Goal: Ask a question

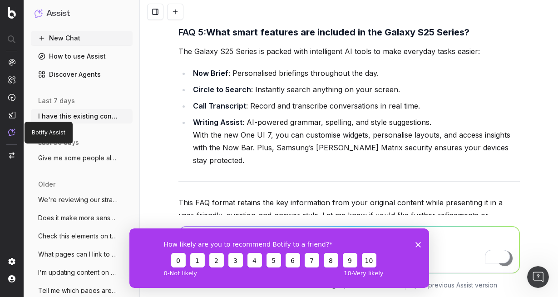
scroll to position [1654, 0]
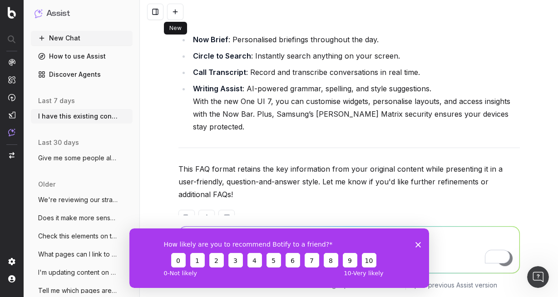
click at [175, 10] on button at bounding box center [175, 12] width 16 height 16
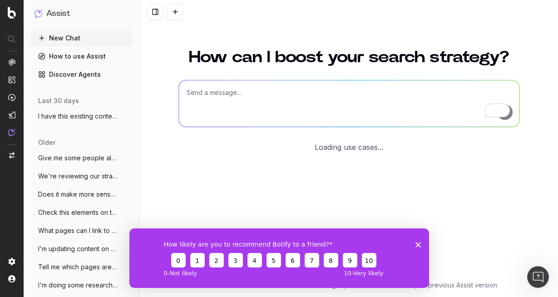
click at [269, 106] on textarea "To enrich screen reader interactions, please activate Accessibility in Grammarl…" at bounding box center [349, 103] width 341 height 46
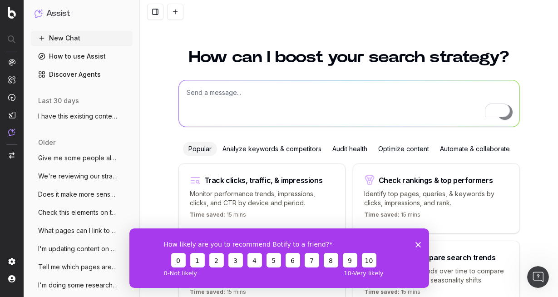
scroll to position [55, 0]
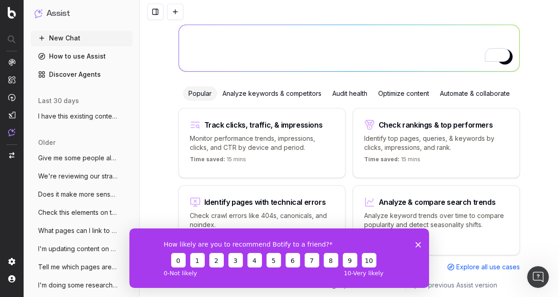
paste textarea "Last question for [PERSON_NAME]/[PERSON_NAME] To ensure consistency in the new …"
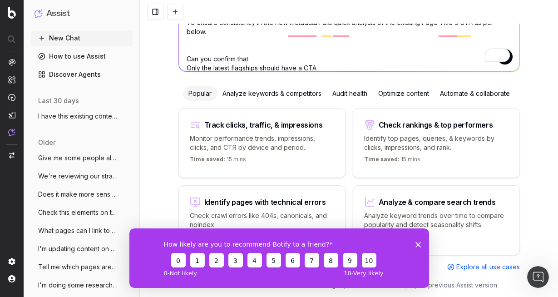
scroll to position [25, 0]
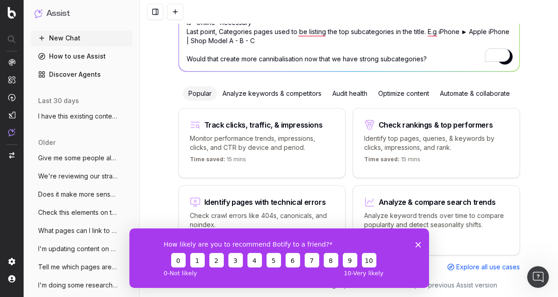
type textarea "Last question for [PERSON_NAME]/[PERSON_NAME] To ensure consistency in the new …"
click at [509, 60] on span "5" at bounding box center [503, 55] width 13 height 14
click at [503, 63] on button "submit" at bounding box center [504, 56] width 15 height 15
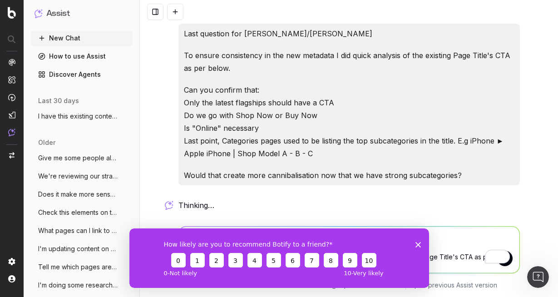
click at [416, 244] on icon "Close survey" at bounding box center [417, 244] width 5 height 5
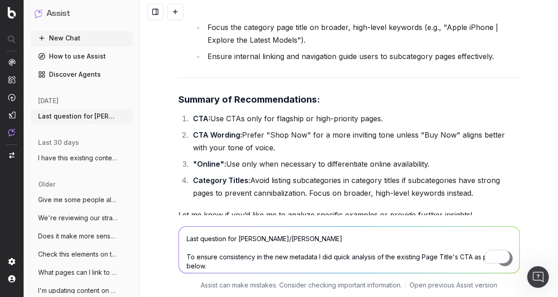
click at [223, 242] on textarea "Last question for [PERSON_NAME]/[PERSON_NAME] To ensure consistency in the new …" at bounding box center [349, 250] width 341 height 46
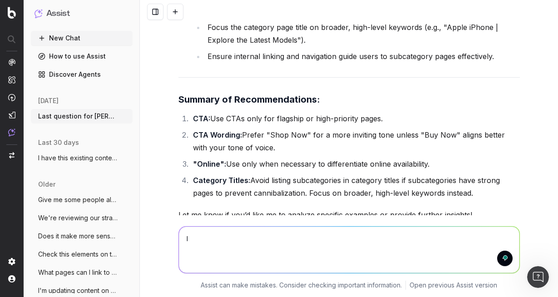
type textarea "I"
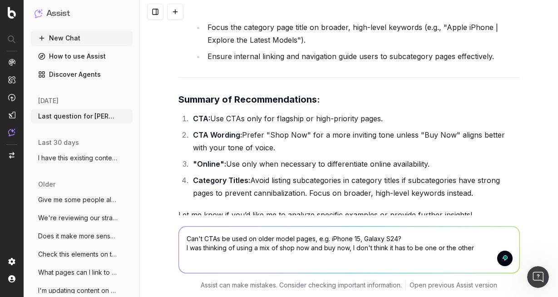
type textarea "Can't CTAs be used on older model pages, e.g. iPhone 15, Galaxy S24? I was thin…"
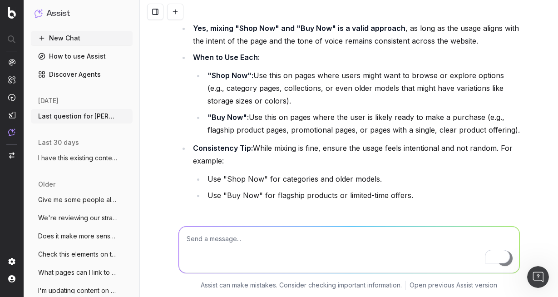
scroll to position [1356, 0]
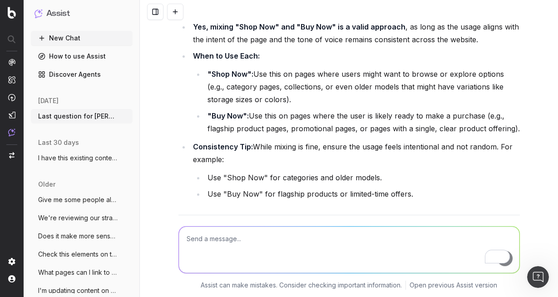
click at [239, 237] on textarea "To enrich screen reader interactions, please activate Accessibility in Grammarl…" at bounding box center [349, 250] width 341 height 46
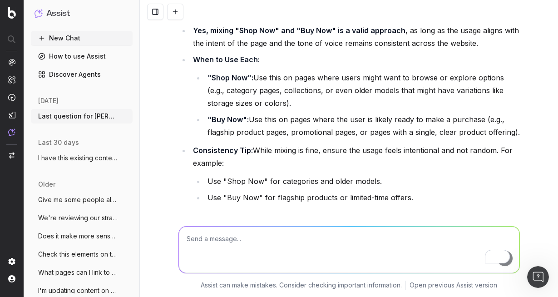
scroll to position [1351, 0]
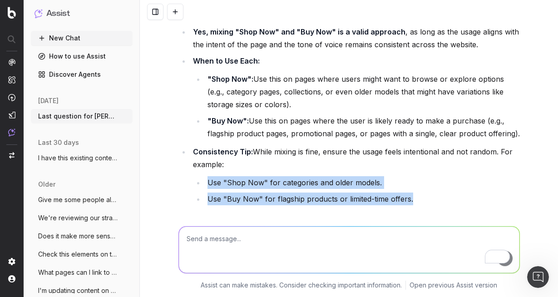
drag, startPoint x: 421, startPoint y: 189, endPoint x: 206, endPoint y: 171, distance: 216.0
click at [206, 176] on ul "Use "Shop Now" for categories and older models. Use "Buy Now" for flagship prod…" at bounding box center [356, 190] width 327 height 29
copy ul "Use "Shop Now" for categories and older models. Use "Buy Now" for flagship prod…"
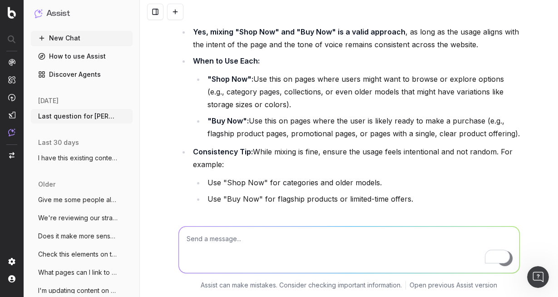
click at [210, 243] on textarea "To enrich screen reader interactions, please activate Accessibility in Grammarl…" at bounding box center [349, 250] width 341 height 46
paste textarea "Use "Shop Now" for categories and older models. Use "Buy Now" for flagship prod…"
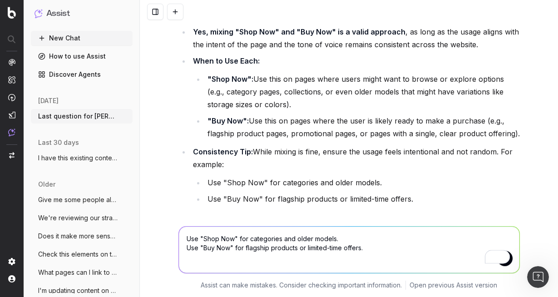
click at [193, 240] on textarea "Use "Shop Now" for categories and older models. Use "Buy Now" for flagship prod…" at bounding box center [349, 250] width 341 height 46
click at [343, 242] on textarea "For example, we can use "Shop Now" for categories and older models. Use "Buy No…" at bounding box center [349, 250] width 341 height 46
click at [305, 240] on textarea "For example, we can use "Shop Now" for categories and older models. Use "Buy No…" at bounding box center [349, 250] width 341 height 46
click at [328, 240] on textarea "For example, we can use "Shop Now" for categories and older models. Use "Buy No…" at bounding box center [349, 250] width 341 height 46
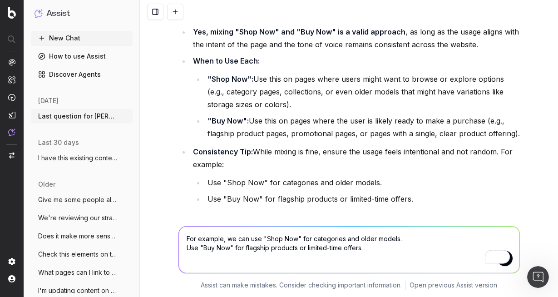
click at [323, 240] on textarea "For example, we can use "Shop Now" for categories and older models. Use "Buy No…" at bounding box center [349, 250] width 341 height 46
click at [312, 240] on textarea "For example, we can use "Shop Now" for series pages and older models. Use "Buy …" at bounding box center [349, 250] width 341 height 46
click at [384, 239] on textarea "For example, we can use "Shop Now" for categories, series pages and older model…" at bounding box center [349, 250] width 341 height 46
drag, startPoint x: 187, startPoint y: 248, endPoint x: 198, endPoint y: 248, distance: 10.9
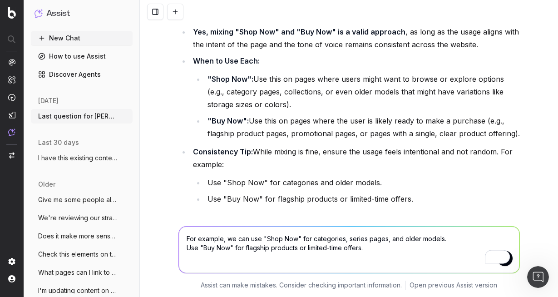
click at [198, 248] on textarea "For example, we can use "Shop Now" for categories, series pages, and older mode…" at bounding box center [349, 250] width 341 height 46
click at [185, 247] on textarea "For example, we can use "Shop Now" for categories, series pages, and older mode…" at bounding box center [349, 250] width 341 height 46
click at [255, 249] on textarea "For example, we can use "Shop Now" for categories, series pages, and older mode…" at bounding box center [349, 250] width 341 height 46
drag, startPoint x: 334, startPoint y: 248, endPoint x: 265, endPoint y: 251, distance: 69.0
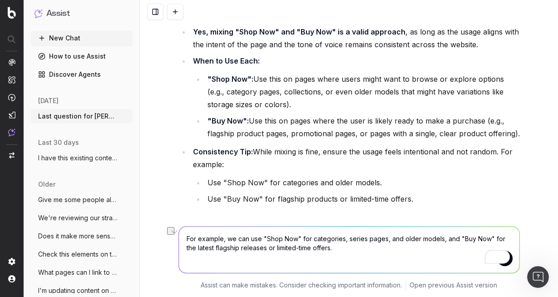
click at [265, 251] on textarea "For example, we can use "Shop Now" for categories, series pages, and older mode…" at bounding box center [349, 250] width 341 height 46
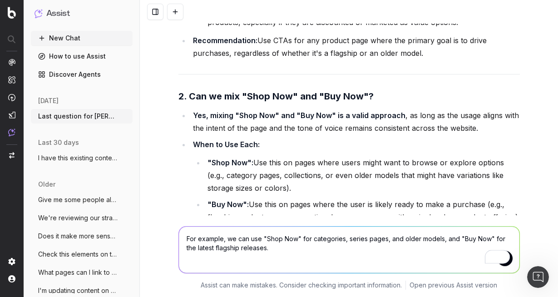
scroll to position [1264, 0]
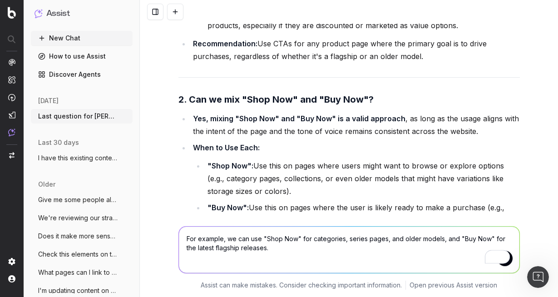
click at [377, 114] on strong "Yes, mixing "Shop Now" and "Buy Now" is a valid approach" at bounding box center [299, 118] width 212 height 9
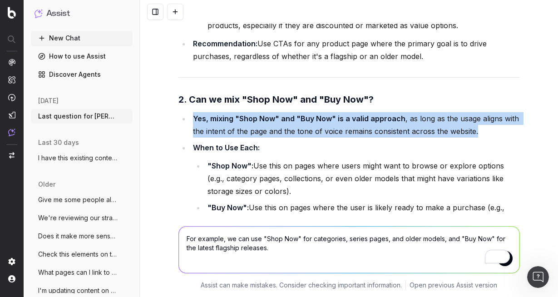
click at [377, 114] on strong "Yes, mixing "Shop Now" and "Buy Now" is a valid approach" at bounding box center [299, 118] width 212 height 9
copy li "Yes, mixing "Shop Now" and "Buy Now" is a valid approach , as long as the usage…"
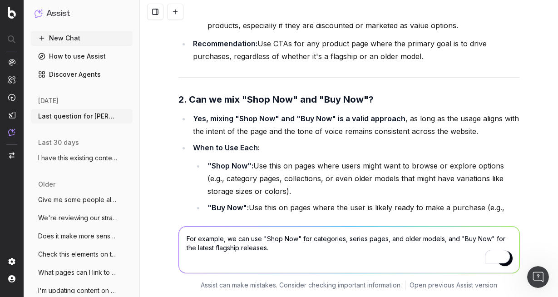
click at [188, 237] on textarea "For example, we can use "Shop Now" for categories, series pages, and older mode…" at bounding box center [349, 250] width 341 height 46
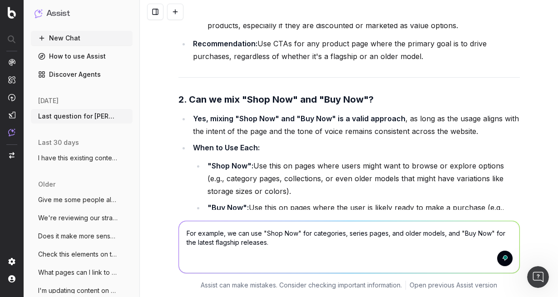
paste textarea "Yes, mixing "Shop Now" and "Buy Now" is a valid approach, as long as the usage …"
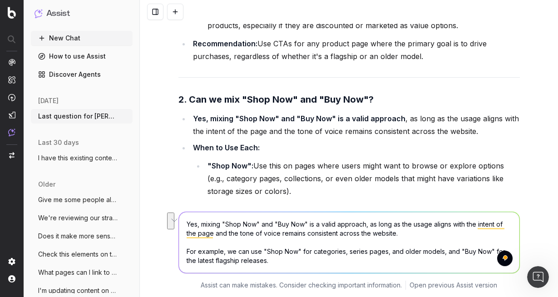
drag, startPoint x: 398, startPoint y: 237, endPoint x: 188, endPoint y: 225, distance: 210.5
click at [188, 225] on textarea "Yes, mixing "Shop Now" and "Buy Now" is a valid approach, as long as the usage …" at bounding box center [349, 242] width 341 height 61
click at [246, 249] on textarea "Yes, mixing "Shop Now" and "Buy Now" is a valid approach, as long as the usage …" at bounding box center [349, 242] width 341 height 61
drag, startPoint x: 279, startPoint y: 263, endPoint x: 179, endPoint y: 251, distance: 100.2
click at [179, 251] on div "Yes, mixing "Shop Now" and "Buy Now" is a valid approach, as long as the usage …" at bounding box center [349, 249] width 418 height 96
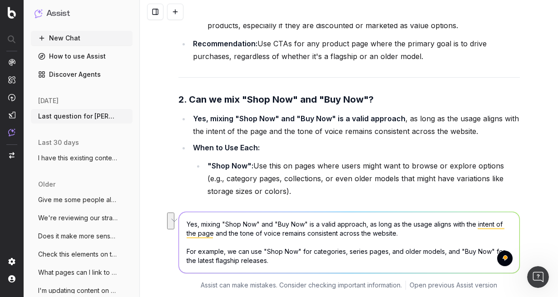
click at [297, 231] on textarea "Yes, mixing "Shop Now" and "Buy Now" is a valid approach, as long as the usage …" at bounding box center [349, 242] width 341 height 61
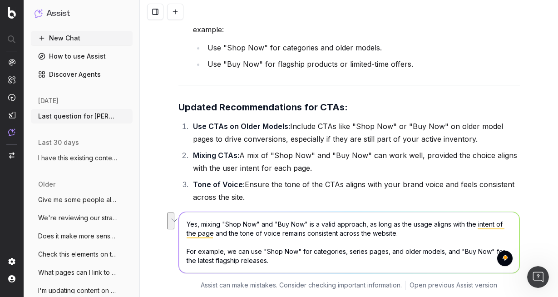
scroll to position [1484, 0]
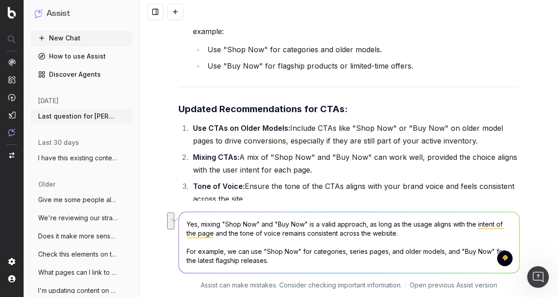
click at [267, 157] on li "Mixing CTAs: A mix of "Shop Now" and "Buy Now" can work well, provided the choi…" at bounding box center [355, 163] width 330 height 25
drag, startPoint x: 312, startPoint y: 157, endPoint x: 242, endPoint y: 145, distance: 70.9
click at [242, 151] on li "Mixing CTAs: A mix of "Shop Now" and "Buy Now" can work well, provided the choi…" at bounding box center [355, 163] width 330 height 25
copy li "A mix of "Shop Now" and "Buy Now" can work well, provided the choice aligns wit…"
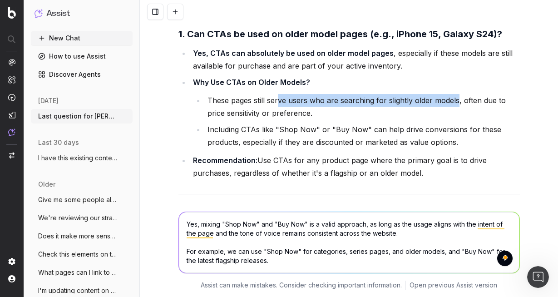
scroll to position [1146, 0]
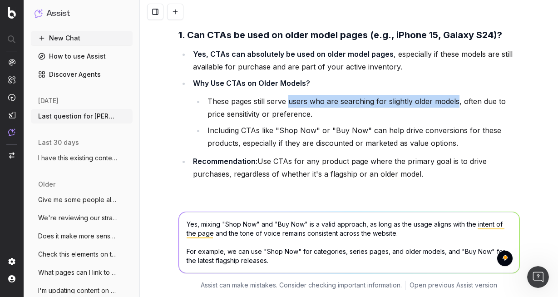
drag, startPoint x: 455, startPoint y: 88, endPoint x: 288, endPoint y: 87, distance: 167.1
click at [288, 95] on li "These pages still serve users who are searching for slightly older models, ofte…" at bounding box center [362, 107] width 315 height 25
copy li "users who are searching for slightly older models"
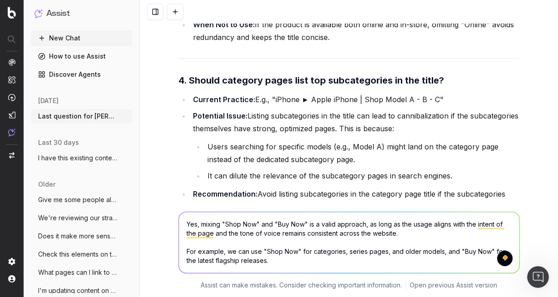
scroll to position [612, 0]
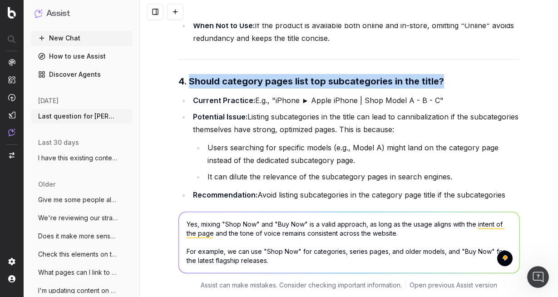
drag, startPoint x: 405, startPoint y: 83, endPoint x: 191, endPoint y: 80, distance: 214.3
click at [191, 80] on h3 "4. Should category pages list top subcategories in the title?" at bounding box center [348, 81] width 341 height 15
copy strong "Should category pages list top subcategories in the title?"
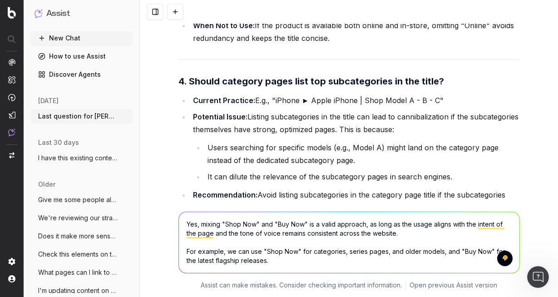
click at [197, 217] on textarea "Yes, mixing "Shop Now" and "Buy Now" is a valid approach, as long as the usage …" at bounding box center [349, 242] width 341 height 61
click at [256, 253] on textarea "Yes, mixing "Shop Now" and "Buy Now" is a valid approach, as long as the usage …" at bounding box center [349, 242] width 341 height 61
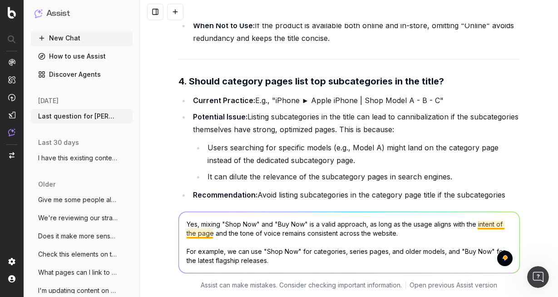
drag, startPoint x: 273, startPoint y: 263, endPoint x: 161, endPoint y: 212, distance: 123.1
click at [161, 212] on div "Yes, mixing "Shop Now" and "Buy Now" is a valid approach, as long as the usage …" at bounding box center [349, 249] width 418 height 96
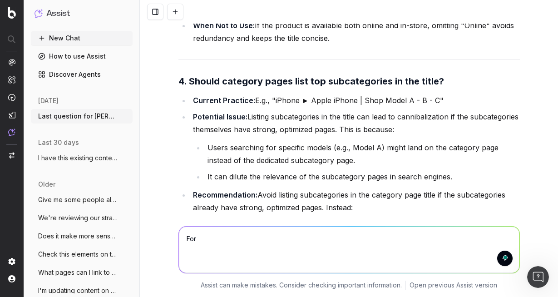
paste textarea "Should category pages list top subcategories in the title?"
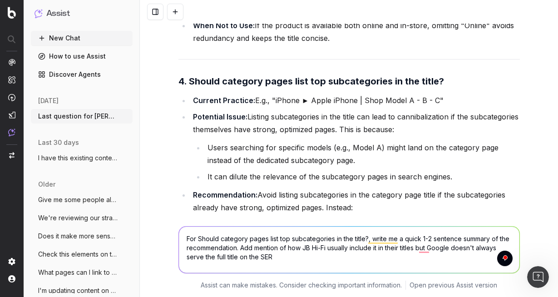
type textarea "For Should category pages list top subcategories in the title?, write me a quic…"
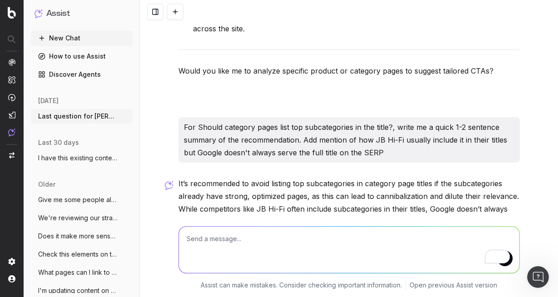
scroll to position [1707, 0]
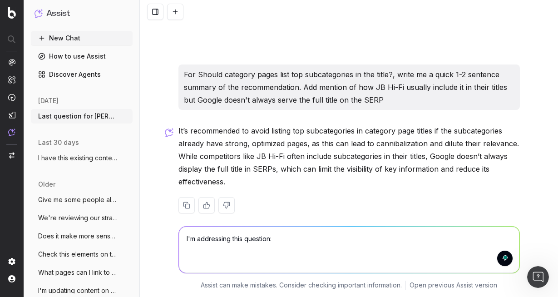
paste textarea "Last point, Categories pages used to be listing the top subcategories in the ti…"
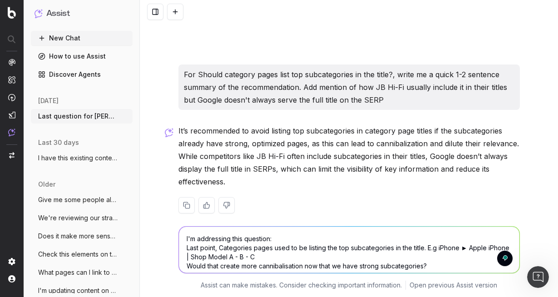
scroll to position [1712, 0]
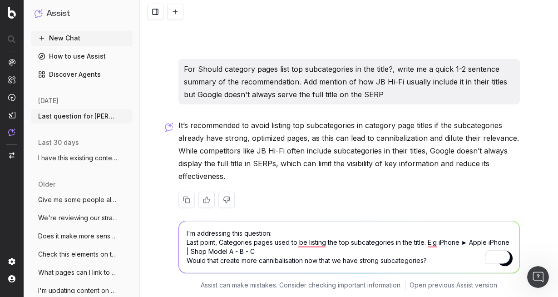
click at [506, 266] on textarea "I'm addressing this question: Last point, Categories pages used to be listing t…" at bounding box center [349, 247] width 341 height 52
type textarea "I'm addressing this question: Last point, Categories pages used to be listing t…"
click at [511, 260] on button "submit" at bounding box center [504, 258] width 15 height 15
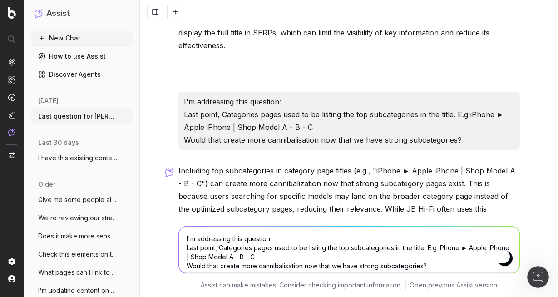
scroll to position [1895, 0]
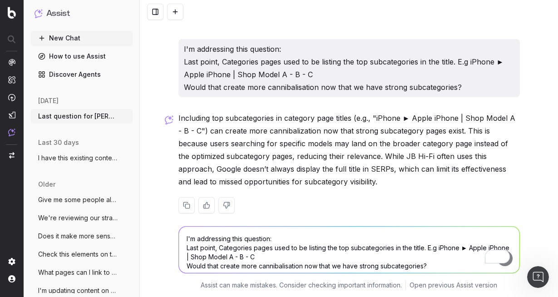
click at [254, 237] on textarea "I'm addressing this question: Last point, Categories pages used to be listing t…" at bounding box center [349, 250] width 341 height 46
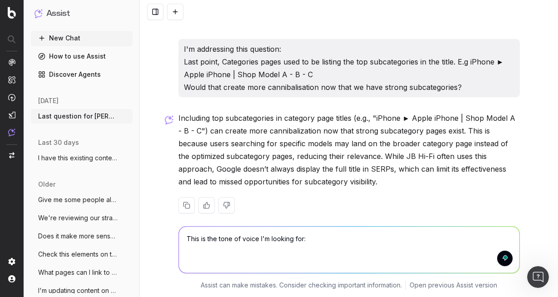
paste textarea "Only the latest flagships should have a CTA There are still customers shopping …"
type textarea "This is the tone of voice I'm looking for: Only the latest flagships should hav…"
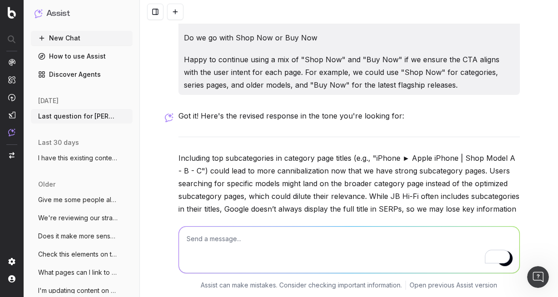
scroll to position [2214, 0]
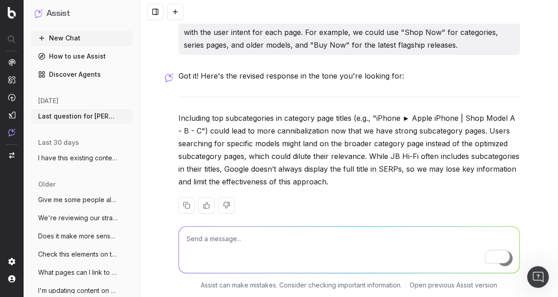
click at [320, 248] on textarea "To enrich screen reader interactions, please activate Accessibility in Grammarl…" at bounding box center [349, 250] width 341 height 46
type textarea "Make it shorter like my other answers"
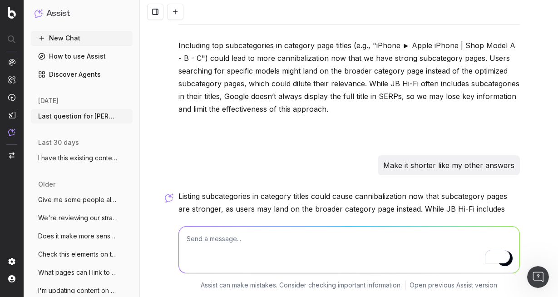
scroll to position [2326, 0]
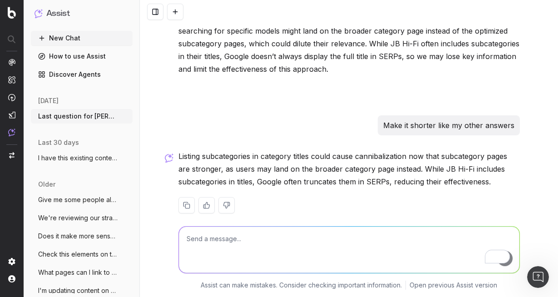
click at [280, 150] on p "Listing subcategories in category titles could cause cannibalization now that s…" at bounding box center [348, 169] width 341 height 38
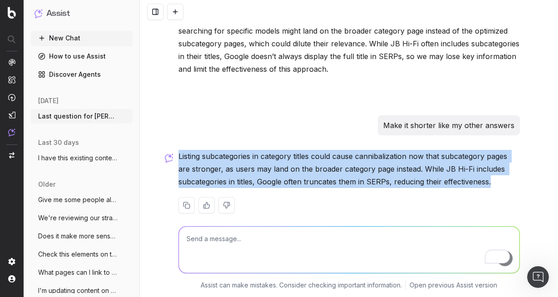
click at [280, 150] on p "Listing subcategories in category titles could cause cannibalization now that s…" at bounding box center [348, 169] width 341 height 38
copy div "Listing subcategories in category titles could cause cannibalization now that s…"
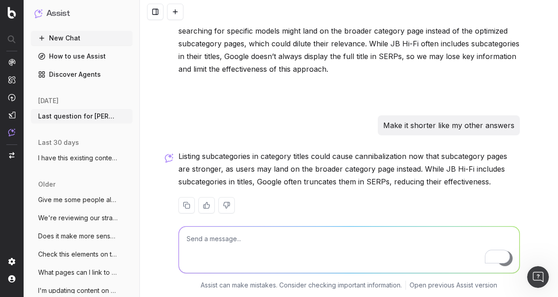
click at [227, 254] on textarea "To enrich screen reader interactions, please activate Accessibility in Grammarl…" at bounding box center [349, 250] width 341 height 46
paste textarea "Listing subcategories in category titles could cause cannibalization now that s…"
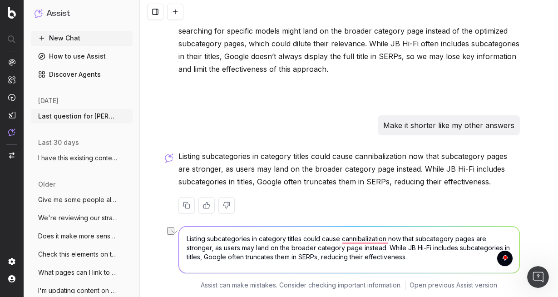
drag, startPoint x: 187, startPoint y: 239, endPoint x: 340, endPoint y: 237, distance: 152.6
click at [340, 237] on textarea "Listing subcategories in category titles could cause cannibalization now that s…" at bounding box center [349, 250] width 341 height 46
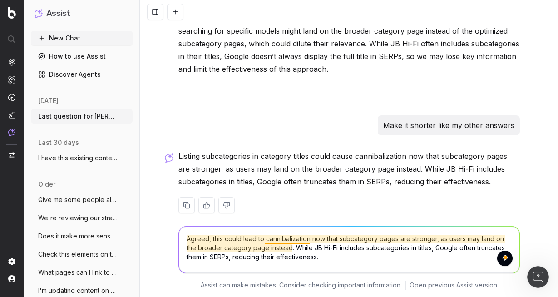
click at [293, 240] on textarea "Agreed, this could lead to cannibalization now that subcategory pages are stron…" at bounding box center [349, 250] width 341 height 46
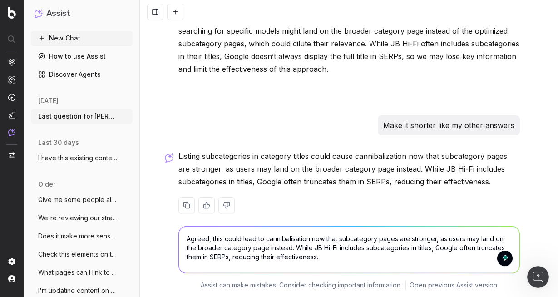
click at [338, 239] on textarea "Agreed, this could lead to cannibalisation now that subcategory pages are stron…" at bounding box center [349, 250] width 341 height 46
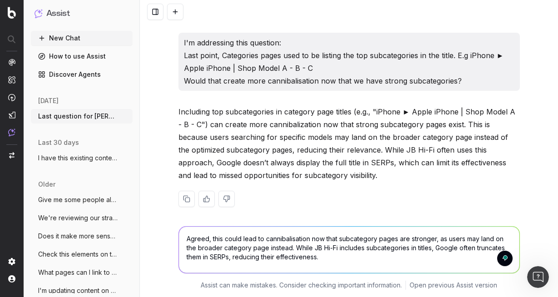
scroll to position [1903, 0]
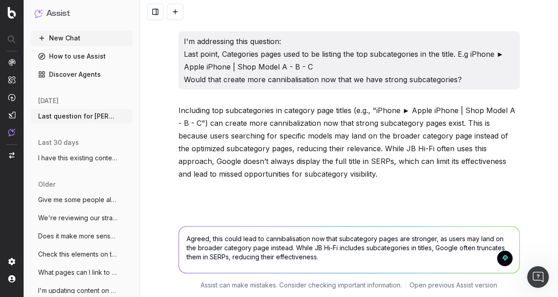
click at [340, 238] on textarea "Agreed, this could lead to cannibalisation now that subcategory pages are stron…" at bounding box center [349, 250] width 341 height 46
drag, startPoint x: 338, startPoint y: 239, endPoint x: 313, endPoint y: 241, distance: 25.5
click at [313, 241] on textarea "Agreed, this could lead to cannibalisation now that subcategory pages are stron…" at bounding box center [349, 250] width 341 height 46
click at [363, 239] on textarea "Agreed, this could lead to cannibalisation now that subcategory pages are stron…" at bounding box center [349, 250] width 341 height 46
drag, startPoint x: 341, startPoint y: 240, endPoint x: 377, endPoint y: 240, distance: 35.9
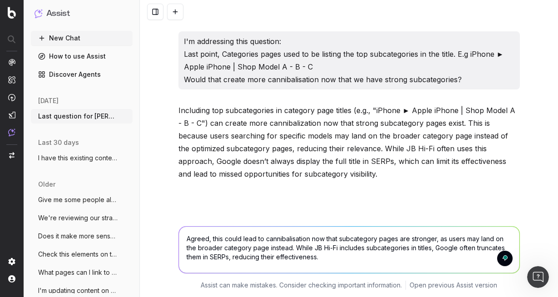
click at [377, 240] on textarea "Agreed, this could lead to cannibalisation now that subcategory pages are stron…" at bounding box center [349, 250] width 341 height 46
click at [400, 240] on textarea "Agreed, this could lead to cannibalisation now that subcategory pages are stron…" at bounding box center [349, 250] width 341 height 46
drag, startPoint x: 434, startPoint y: 239, endPoint x: 469, endPoint y: 237, distance: 35.9
click at [469, 237] on textarea "Agreed, this could lead to cannibalisation now that subcategory pages for model…" at bounding box center [349, 250] width 341 height 46
click at [474, 238] on textarea "Agreed, this could lead to cannibalisation now that subcategory pages for model…" at bounding box center [349, 250] width 341 height 46
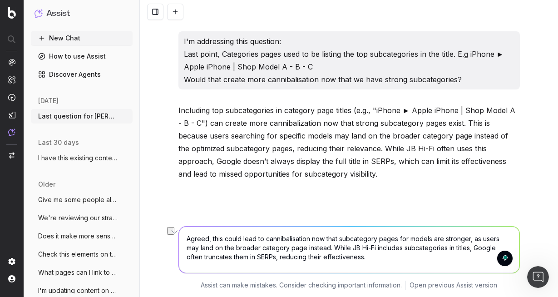
click at [474, 238] on textarea "Agreed, this could lead to cannibalisation now that subcategory pages for model…" at bounding box center [349, 250] width 341 height 46
drag, startPoint x: 490, startPoint y: 239, endPoint x: 469, endPoint y: 240, distance: 20.5
click at [469, 240] on textarea "Agreed, this could lead to cannibalisation now that subcategory pages for model…" at bounding box center [349, 250] width 341 height 46
drag, startPoint x: 471, startPoint y: 239, endPoint x: 421, endPoint y: 241, distance: 50.0
click at [470, 239] on textarea "Agreed, this could lead to cannibalisation now that subcategory pages for model…" at bounding box center [349, 250] width 341 height 46
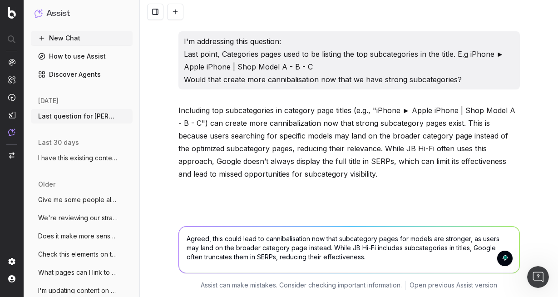
drag, startPoint x: 332, startPoint y: 248, endPoint x: 343, endPoint y: 244, distance: 11.2
click at [343, 244] on textarea "Agreed, this could lead to cannibalisation now that subcategory pages for model…" at bounding box center [349, 250] width 341 height 46
click at [389, 255] on textarea "Agreed, this could lead to cannibalisation now that subcategory pages for model…" at bounding box center [349, 250] width 341 height 46
click at [369, 258] on textarea "Agreed, this could lead to cannibalisation now that subcategory pages for model…" at bounding box center [349, 250] width 341 height 46
drag, startPoint x: 360, startPoint y: 249, endPoint x: 348, endPoint y: 249, distance: 12.3
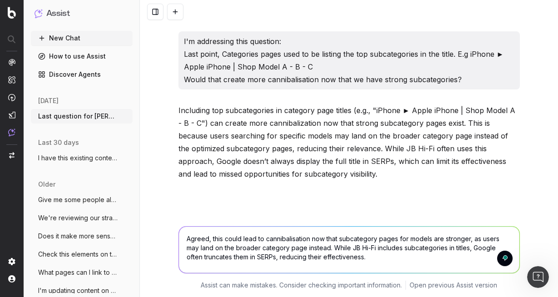
click at [360, 249] on textarea "Agreed, this could lead to cannibalisation now that subcategory pages for model…" at bounding box center [349, 250] width 341 height 46
drag, startPoint x: 335, startPoint y: 249, endPoint x: 351, endPoint y: 248, distance: 15.9
click at [351, 248] on textarea "Agreed, this could lead to cannibalisation now that subcategory pages for model…" at bounding box center [349, 250] width 341 height 46
click at [412, 249] on textarea "Agreed, this could lead to cannibalisation now that subcategory pages for model…" at bounding box center [349, 250] width 341 height 46
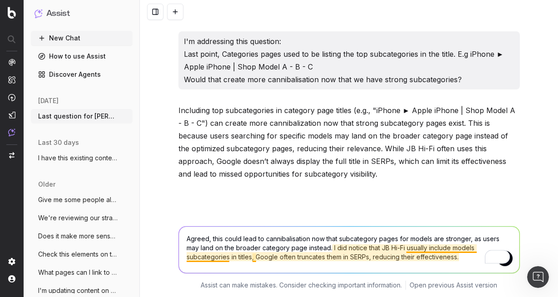
click at [217, 256] on textarea "Agreed, this could lead to cannibalisation now that subcategory pages for model…" at bounding box center [349, 250] width 341 height 46
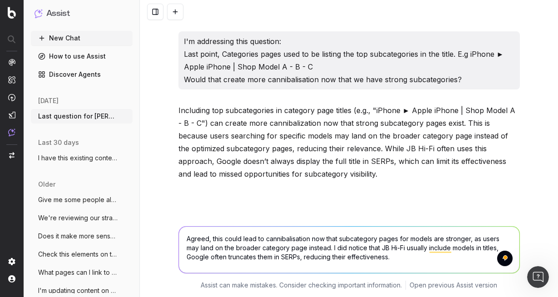
click at [185, 257] on textarea "Agreed, this could lead to cannibalisation now that subcategory pages for model…" at bounding box center [349, 250] width 341 height 46
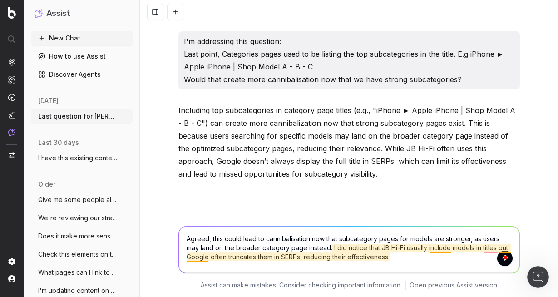
click at [207, 256] on textarea "Agreed, this could lead to cannibalisation now that subcategory pages for model…" at bounding box center [349, 250] width 341 height 46
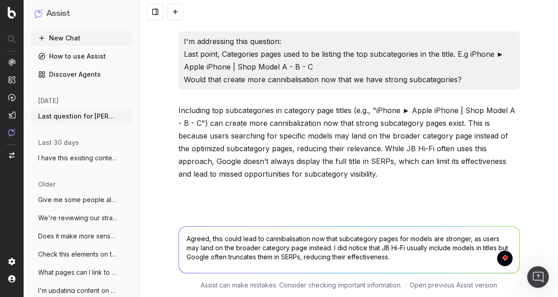
click at [207, 256] on textarea "Agreed, this could lead to cannibalisation now that subcategory pages for model…" at bounding box center [349, 250] width 341 height 46
click at [218, 257] on textarea "Agreed, this could lead to cannibalisation now that subcategory pages for model…" at bounding box center [349, 250] width 341 height 46
click at [296, 257] on textarea "Agreed, this could lead to cannibalisation now that subcategory pages for model…" at bounding box center [349, 250] width 341 height 46
click at [227, 257] on textarea "Agreed, this could lead to cannibalisation now that subcategory pages for model…" at bounding box center [349, 250] width 341 height 46
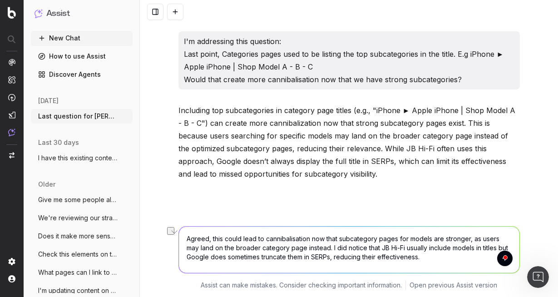
drag, startPoint x: 424, startPoint y: 259, endPoint x: 334, endPoint y: 258, distance: 90.4
click at [334, 258] on textarea "Agreed, this could lead to cannibalisation now that subcategory pages for model…" at bounding box center [349, 250] width 341 height 46
click at [270, 248] on textarea "Agreed, this could lead to cannibalisation now that subcategory pages for model…" at bounding box center [349, 250] width 341 height 46
click at [318, 251] on textarea "Agreed, this could lead to cannibalisation now that subcategory pages for model…" at bounding box center [349, 250] width 341 height 46
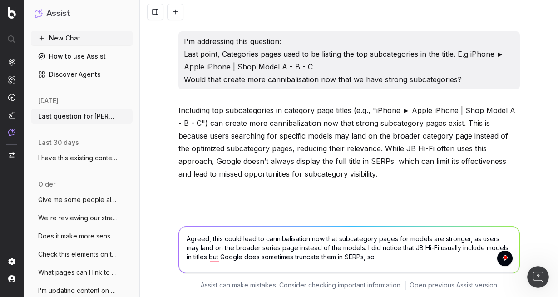
click at [342, 248] on textarea "Agreed, this could lead to cannibalisation now that subcategory pages for model…" at bounding box center [349, 250] width 341 height 46
click at [389, 248] on textarea "Agreed, this could lead to cannibalisation now that subcategory pages for model…" at bounding box center [349, 250] width 341 height 46
drag, startPoint x: 388, startPoint y: 250, endPoint x: 385, endPoint y: 258, distance: 8.3
click at [388, 250] on textarea "Agreed, this could lead to cannibalisation now that subcategory pages for model…" at bounding box center [349, 250] width 341 height 46
drag, startPoint x: 219, startPoint y: 244, endPoint x: 212, endPoint y: 243, distance: 6.8
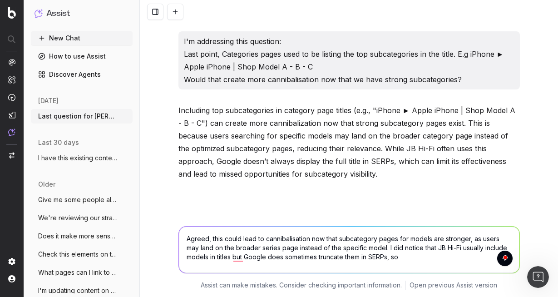
click at [219, 244] on textarea "Agreed, this could lead to cannibalisation now that subcategory pages for model…" at bounding box center [349, 250] width 341 height 46
click at [188, 238] on textarea "Agreed, this could lead to cannibalisation now that subcategory pages for model…" at bounding box center [349, 250] width 341 height 46
drag, startPoint x: 469, startPoint y: 239, endPoint x: 398, endPoint y: 238, distance: 70.8
click at [398, 238] on textarea "Agreed, this could lead to cannibalisation now that subcategory pages for model…" at bounding box center [349, 250] width 341 height 46
click at [364, 240] on textarea "Agreed, this could lead to cannibalisation now that subcategory pages for model…" at bounding box center [349, 250] width 341 height 46
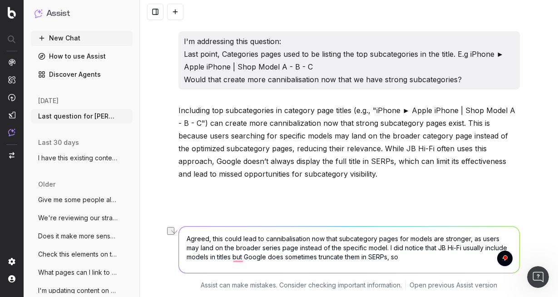
click at [364, 240] on textarea "Agreed, this could lead to cannibalisation now that subcategory pages for model…" at bounding box center [349, 250] width 341 height 46
drag, startPoint x: 468, startPoint y: 239, endPoint x: 436, endPoint y: 239, distance: 31.8
click at [436, 239] on textarea "Agreed, this could lead to cannibalisation now that subcategory pages for model…" at bounding box center [349, 250] width 341 height 46
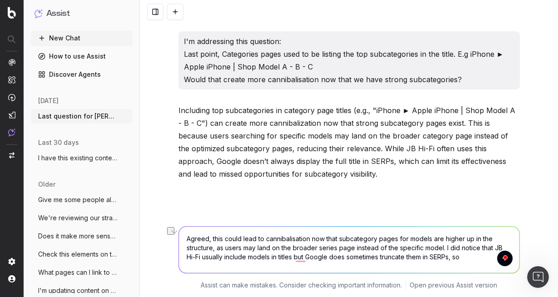
drag, startPoint x: 217, startPoint y: 248, endPoint x: 444, endPoint y: 248, distance: 227.9
click at [444, 248] on textarea "Agreed, this could lead to cannibalisation now that subcategory pages for model…" at bounding box center [349, 250] width 341 height 46
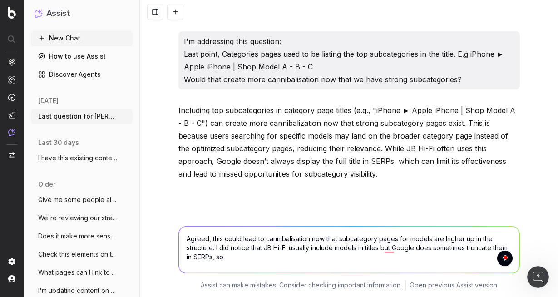
click at [259, 261] on textarea "Agreed, this could lead to cannibalisation now that subcategory pages for model…" at bounding box center [349, 250] width 341 height 46
paste textarea "as users may land on the broader series page instead of the specific model."
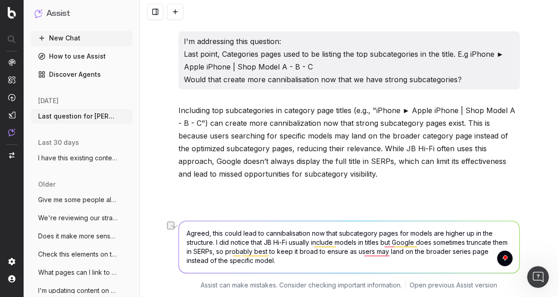
drag, startPoint x: 365, startPoint y: 253, endPoint x: 442, endPoint y: 254, distance: 77.2
click at [442, 254] on textarea "Agreed, this could lead to cannibalisation now that subcategory pages for model…" at bounding box center [349, 247] width 341 height 52
click at [385, 250] on textarea "Agreed, this could lead to cannibalisation now that subcategory pages for model…" at bounding box center [349, 247] width 341 height 52
drag, startPoint x: 410, startPoint y: 252, endPoint x: 471, endPoint y: 254, distance: 61.3
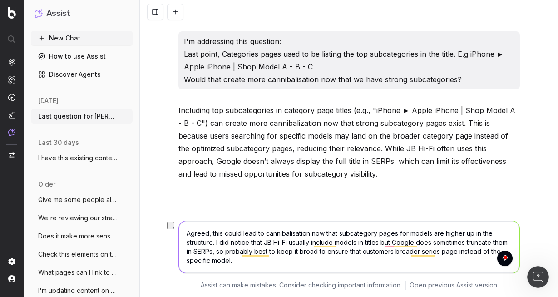
click at [471, 254] on textarea "Agreed, this could lead to cannibalisation now that subcategory pages for model…" at bounding box center [349, 247] width 341 height 52
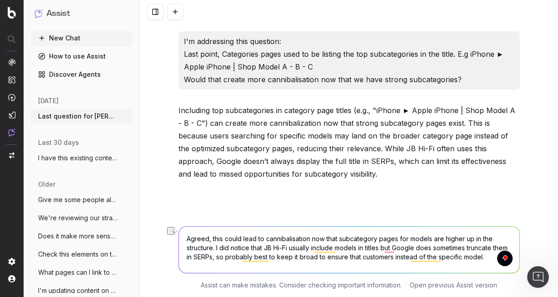
drag, startPoint x: 415, startPoint y: 259, endPoint x: 453, endPoint y: 258, distance: 38.6
click at [453, 258] on textarea "Agreed, this could lead to cannibalisation now that subcategory pages for model…" at bounding box center [349, 250] width 341 height 46
click at [488, 258] on textarea "Agreed, this could lead to cannibalisation now that subcategory pages for model…" at bounding box center [349, 250] width 341 height 46
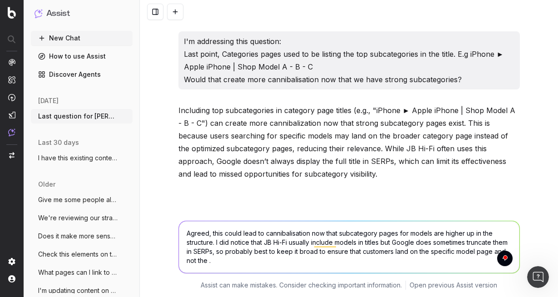
paste textarea "broader series page"
click at [225, 261] on textarea "Agreed, this could lead to cannibalisation now that subcategory pages for model…" at bounding box center [349, 247] width 341 height 52
click at [272, 262] on textarea "Agreed, this could lead to cannibalisation now that subcategory pages for model…" at bounding box center [349, 247] width 341 height 52
click at [283, 249] on textarea "Agreed, this could lead to cannibalisation now that subcategory pages for model…" at bounding box center [349, 247] width 341 height 52
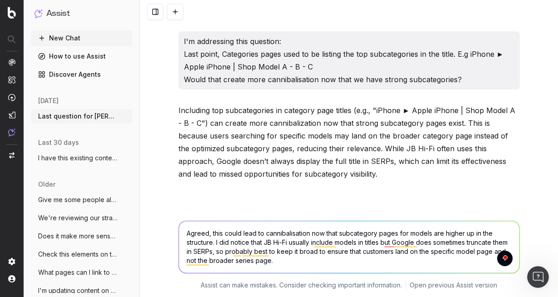
click at [283, 249] on textarea "Agreed, this could lead to cannibalisation now that subcategory pages for model…" at bounding box center [349, 247] width 341 height 52
type textarea "Agreed, this could lead to cannibalisation now that subcategory pages for model…"
